Goal: Task Accomplishment & Management: Complete application form

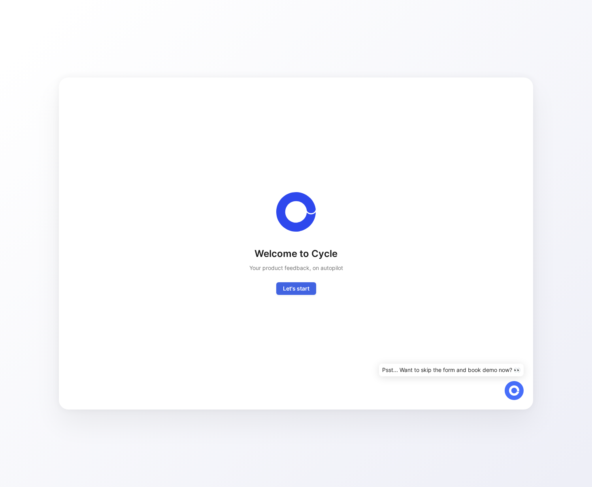
click at [308, 289] on span "Let's start" at bounding box center [296, 288] width 26 height 9
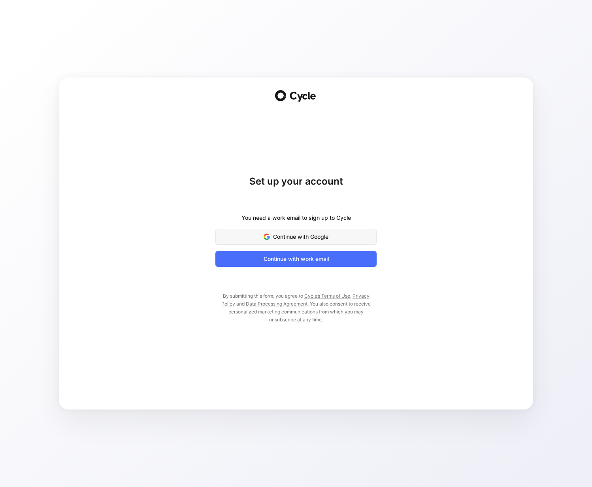
click at [299, 236] on span "Continue with Google" at bounding box center [296, 236] width 142 height 9
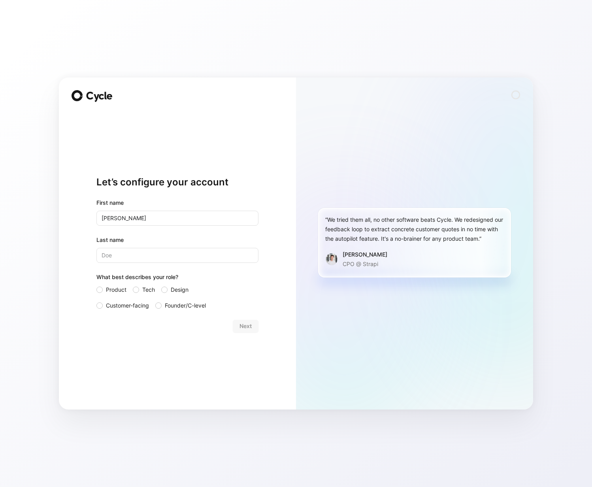
type input "Emma"
type input "Crate"
click at [241, 323] on div "Next" at bounding box center [177, 326] width 162 height 13
click at [103, 305] on label "Customer-facing" at bounding box center [122, 305] width 53 height 9
click at [96, 301] on input "Customer-facing" at bounding box center [96, 301] width 0 height 0
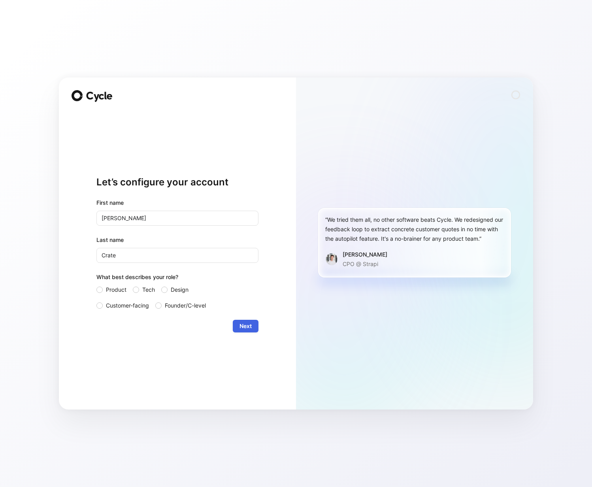
click at [245, 329] on span "Next" at bounding box center [246, 326] width 12 height 9
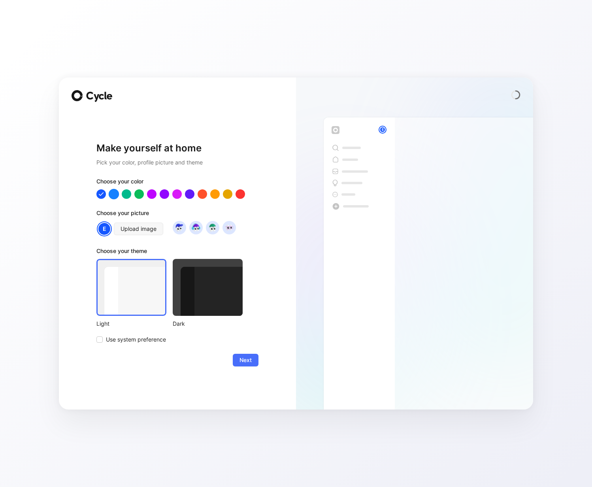
click at [111, 192] on div at bounding box center [114, 194] width 10 height 10
click at [245, 357] on span "Next" at bounding box center [246, 360] width 12 height 9
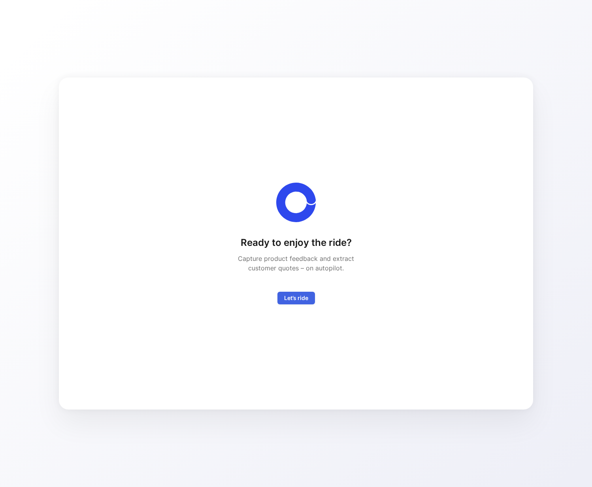
click at [302, 300] on span "Let’s ride" at bounding box center [296, 297] width 24 height 9
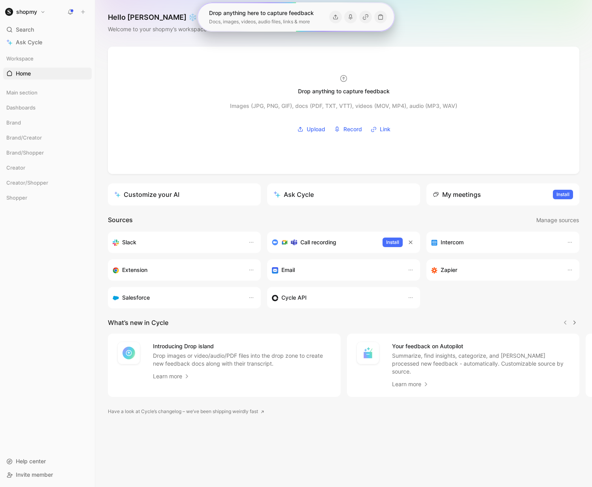
click at [186, 226] on section "Sources Manage sources Slack Call recording Install Intercom Extension Email Za…" at bounding box center [344, 261] width 472 height 93
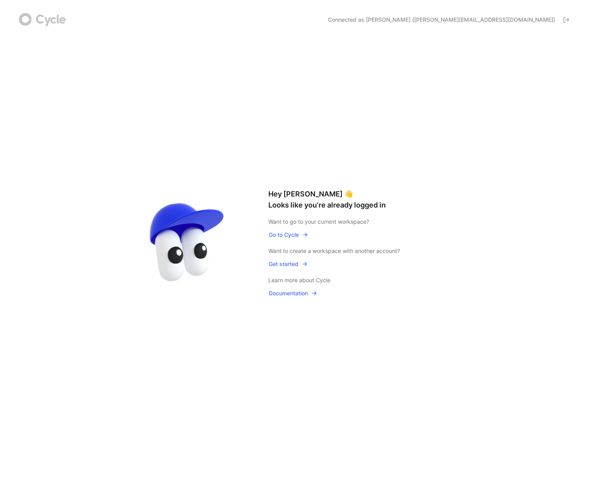
click at [285, 233] on span "Go to Cycle" at bounding box center [289, 234] width 40 height 9
